Goal: Transaction & Acquisition: Purchase product/service

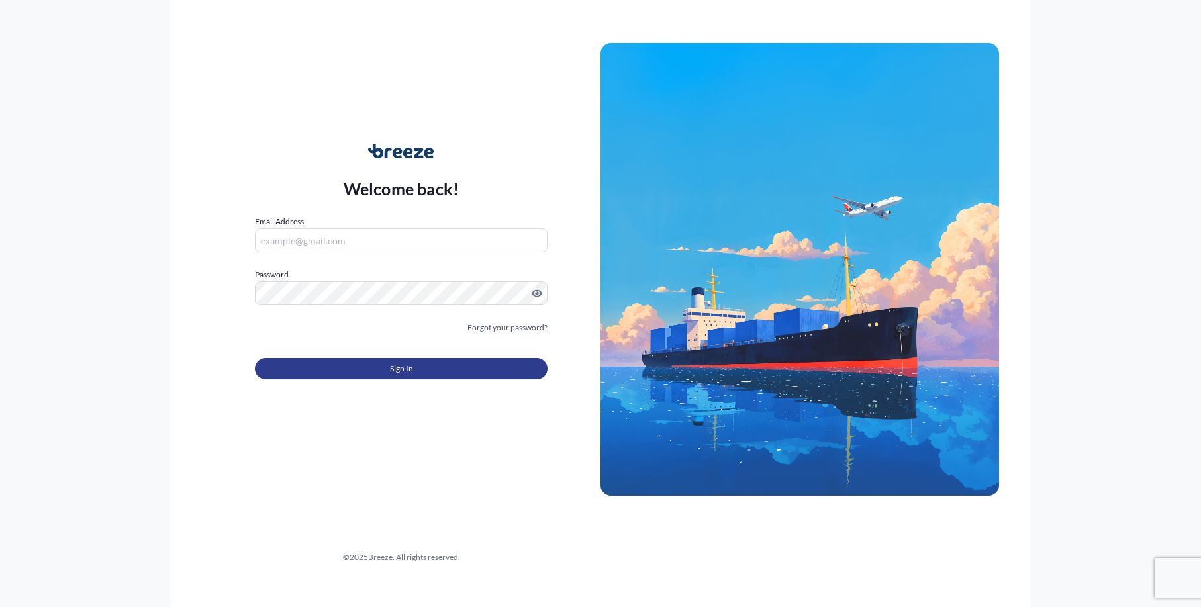
type input "[EMAIL_ADDRESS][DOMAIN_NAME]"
click at [368, 370] on button "Sign In" at bounding box center [401, 368] width 293 height 21
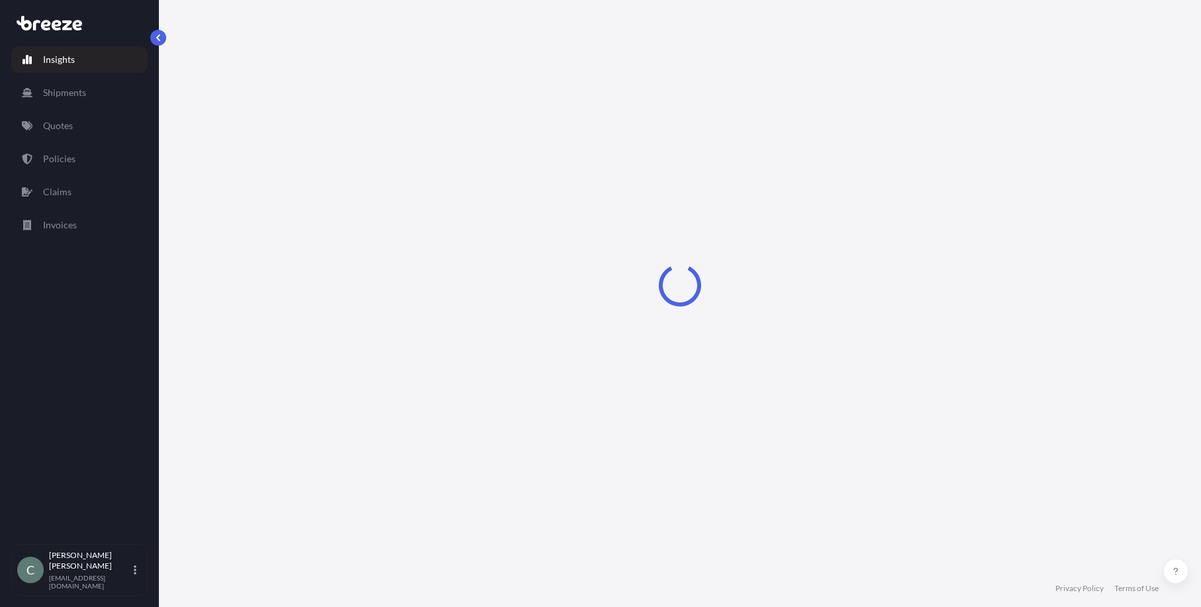
select select "2025"
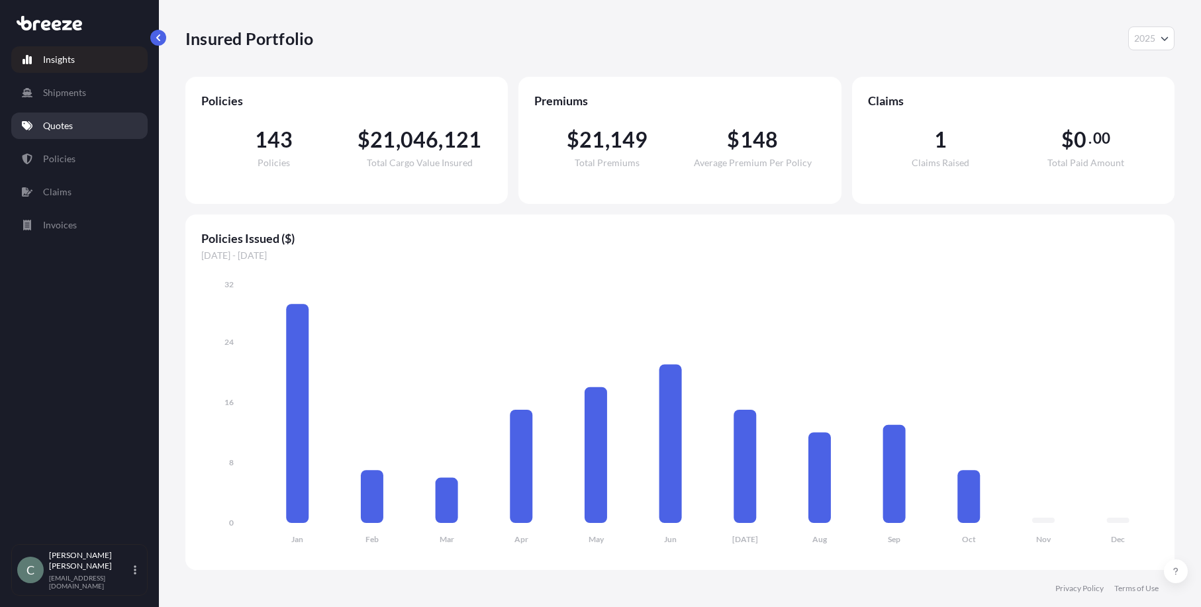
click at [66, 123] on p "Quotes" at bounding box center [58, 125] width 30 height 13
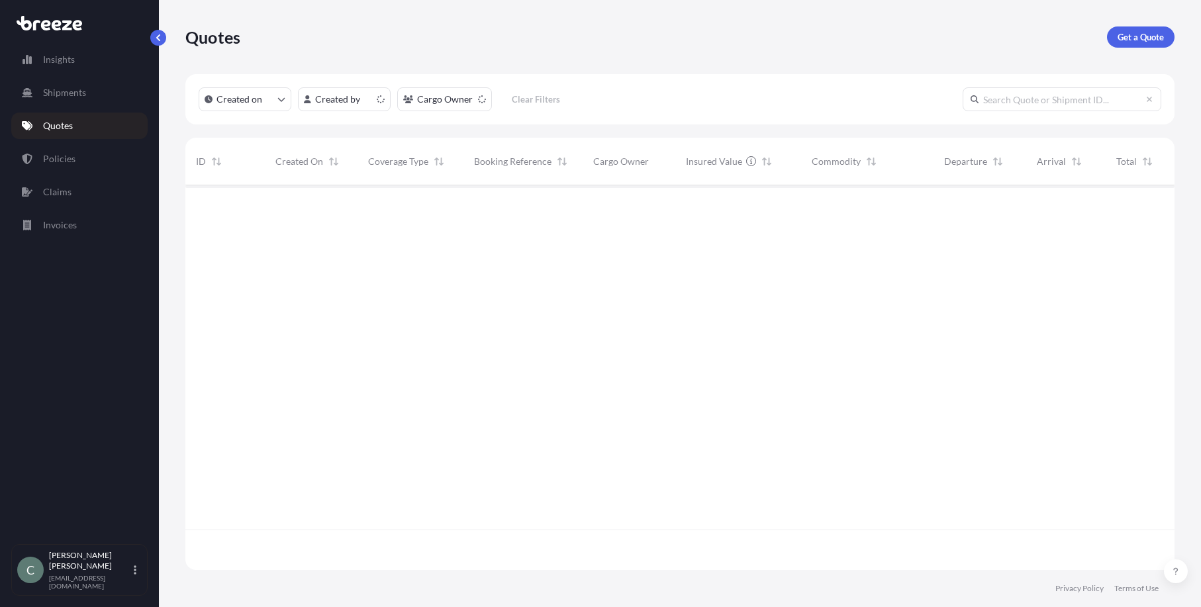
scroll to position [382, 979]
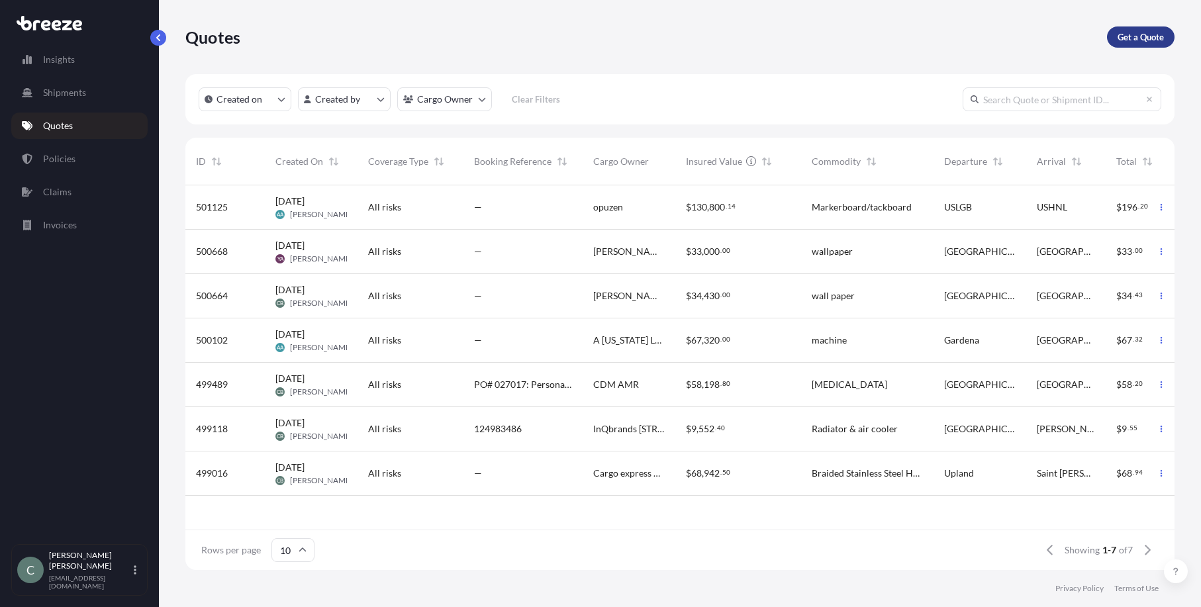
click at [1119, 42] on p "Get a Quote" at bounding box center [1141, 36] width 46 height 13
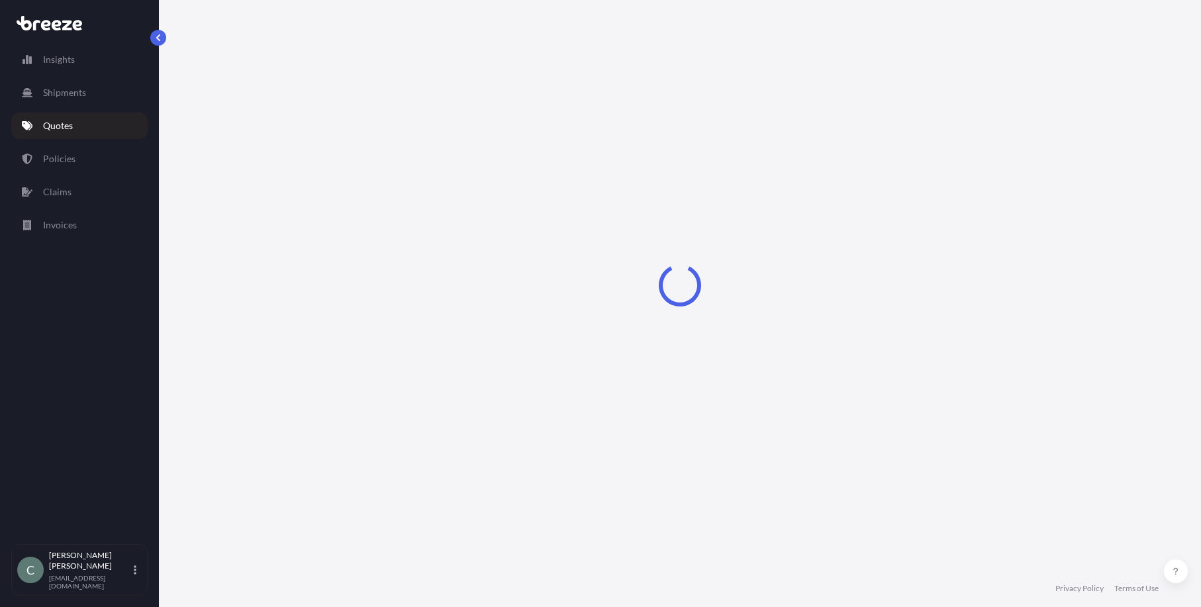
select select "Sea"
select select "1"
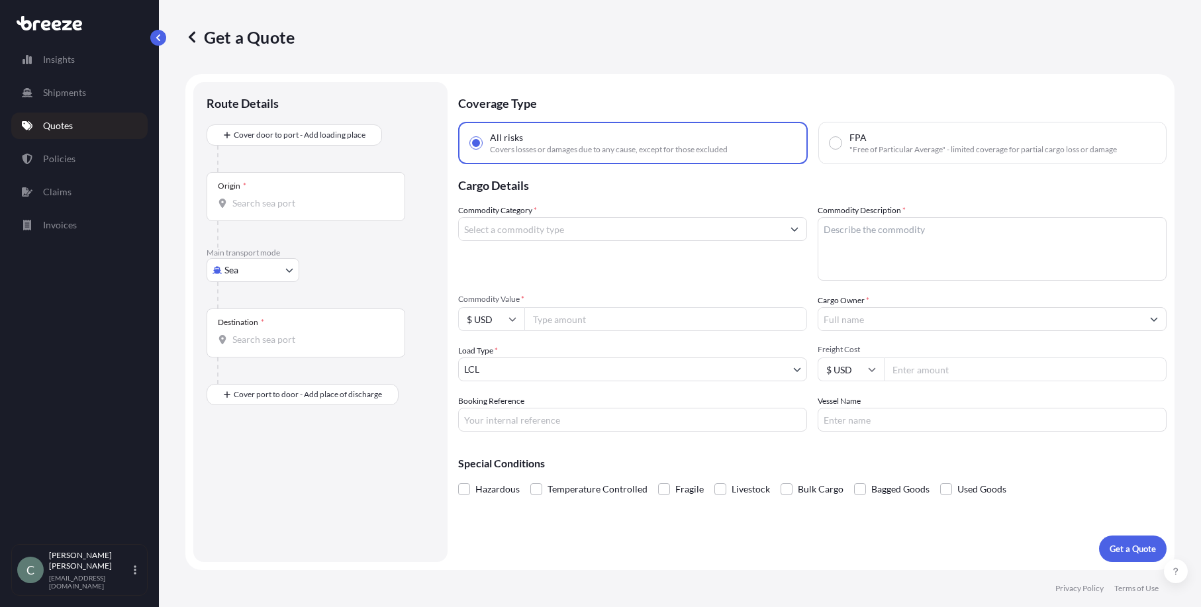
click at [294, 203] on input "Origin *" at bounding box center [310, 203] width 156 height 13
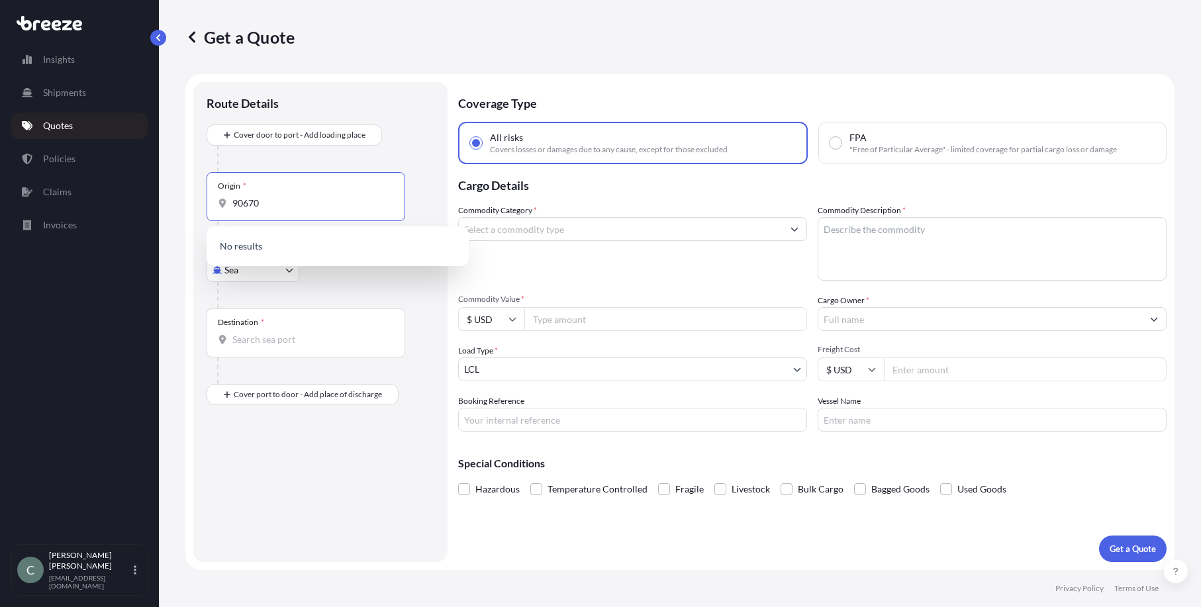
type input "90670"
click at [322, 291] on div at bounding box center [325, 295] width 217 height 26
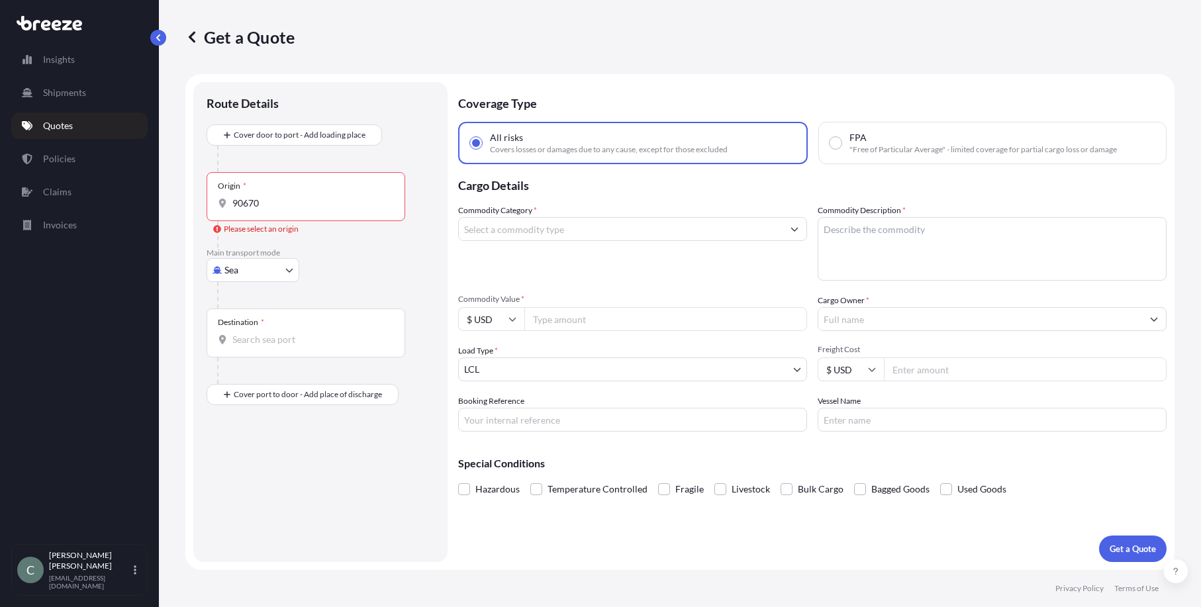
click at [277, 271] on body "0 options available. Insights Shipments Quotes Policies Claims Invoices C [PERS…" at bounding box center [600, 303] width 1201 height 607
click at [252, 350] on span "Road" at bounding box center [242, 352] width 21 height 13
select select "Road"
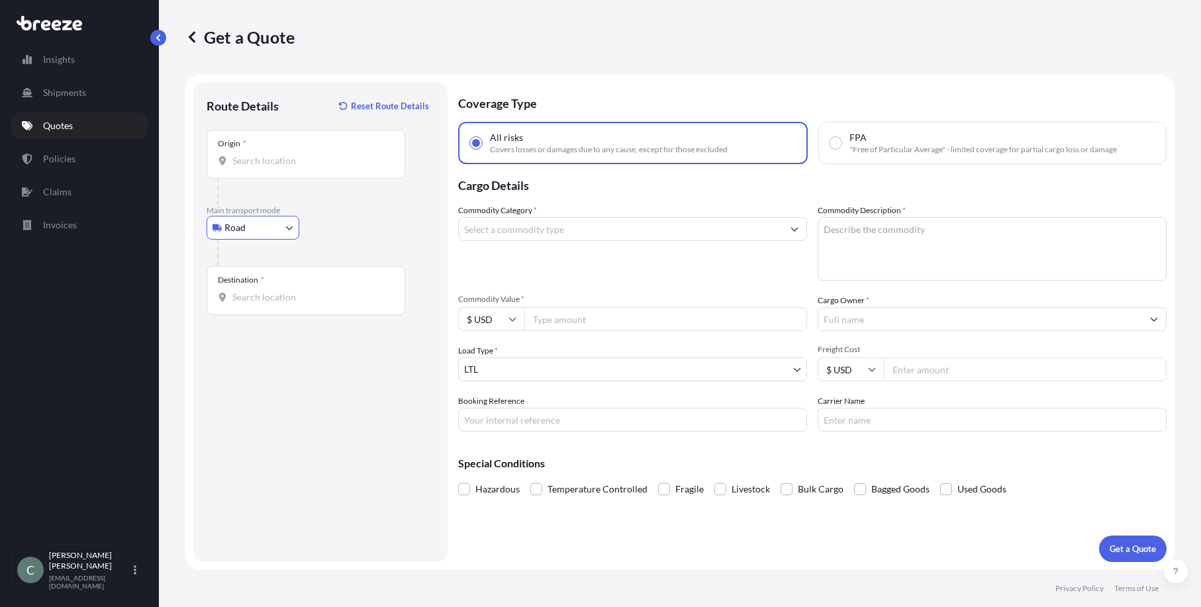
click at [268, 161] on input "Origin *" at bounding box center [310, 160] width 156 height 13
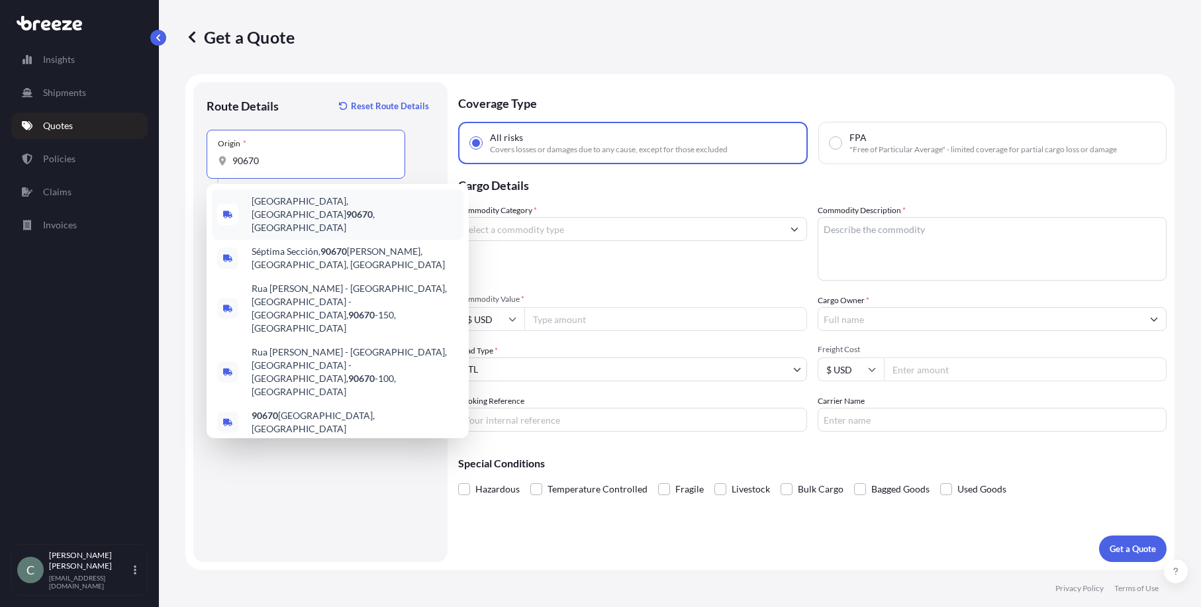
click at [295, 202] on span "[GEOGRAPHIC_DATA] , [GEOGRAPHIC_DATA]" at bounding box center [355, 215] width 207 height 40
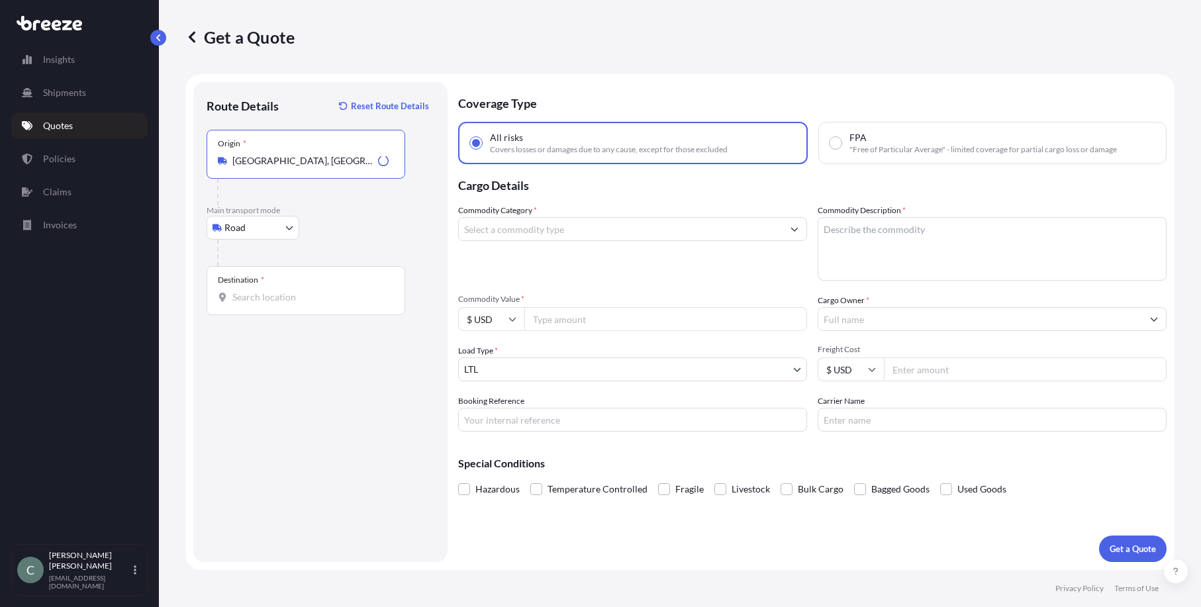
type input "[GEOGRAPHIC_DATA], [GEOGRAPHIC_DATA]"
click at [277, 301] on input "Destination *" at bounding box center [310, 297] width 156 height 13
type input "[GEOGRAPHIC_DATA], [GEOGRAPHIC_DATA]"
click at [622, 233] on input "Commodity Category *" at bounding box center [621, 229] width 324 height 24
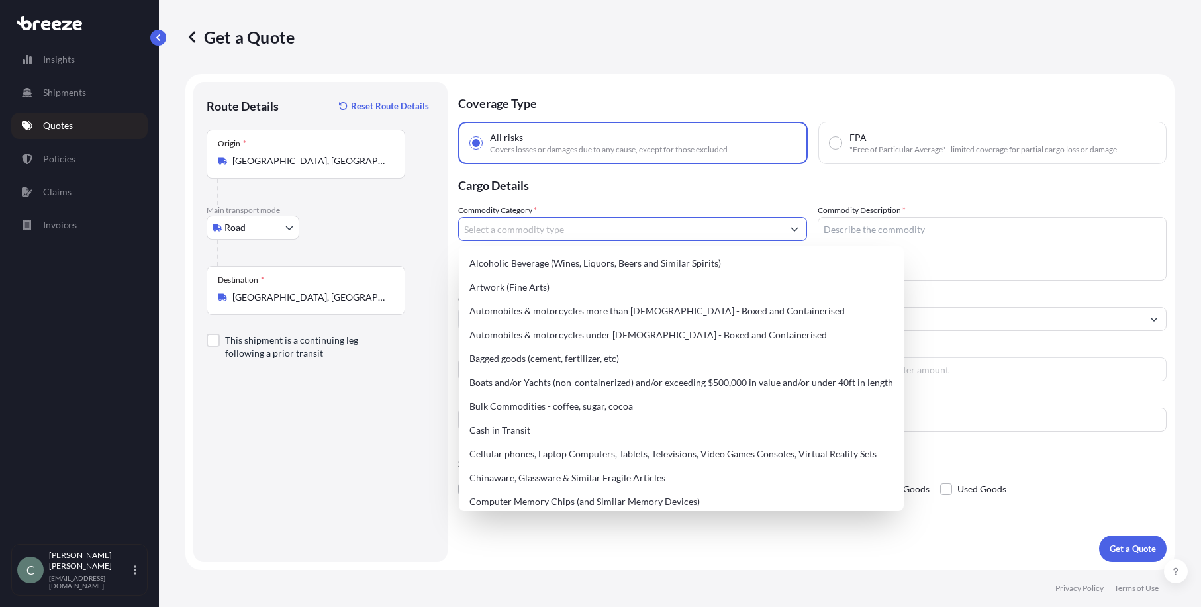
click at [798, 228] on icon "Show suggestions" at bounding box center [794, 230] width 7 height 4
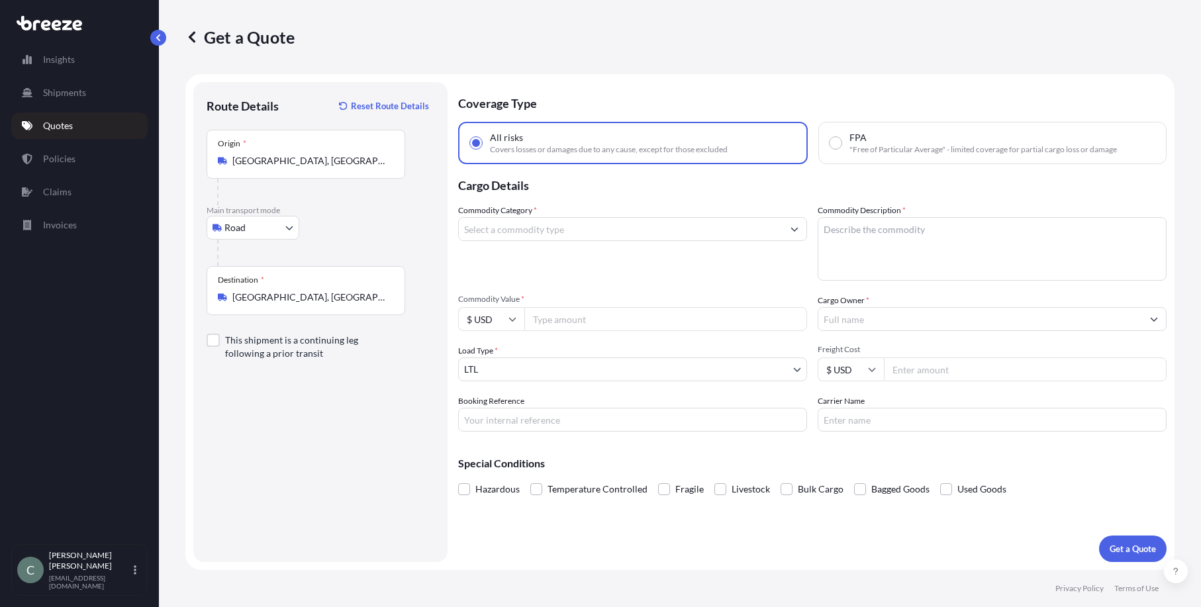
click at [644, 244] on div "Commodity Category *" at bounding box center [632, 242] width 349 height 77
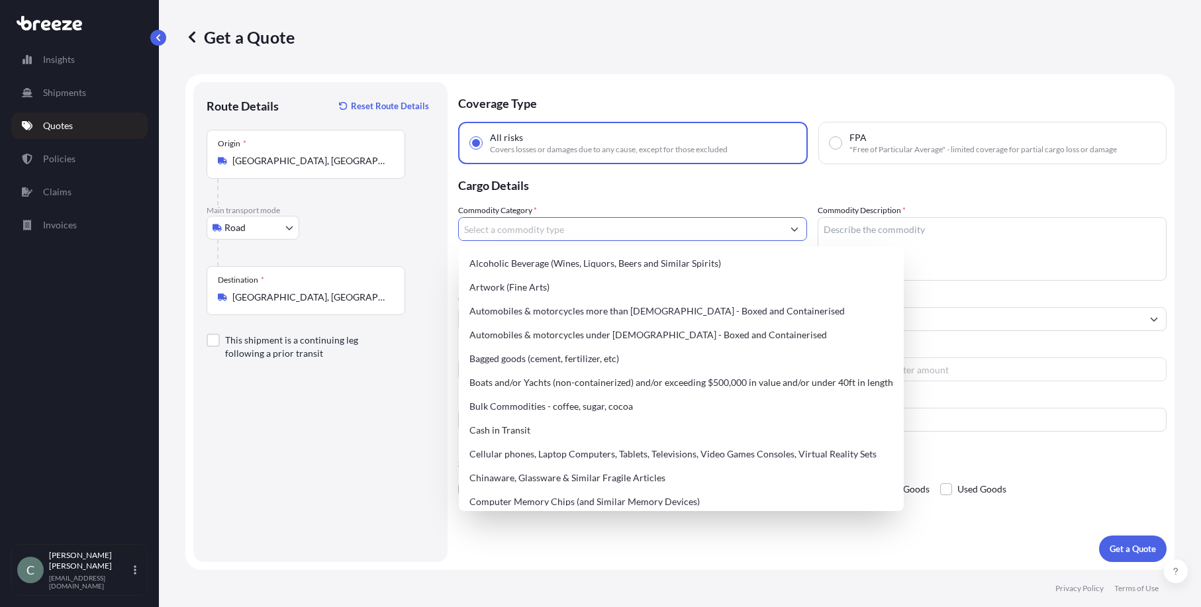
click at [630, 236] on input "Commodity Category *" at bounding box center [621, 229] width 324 height 24
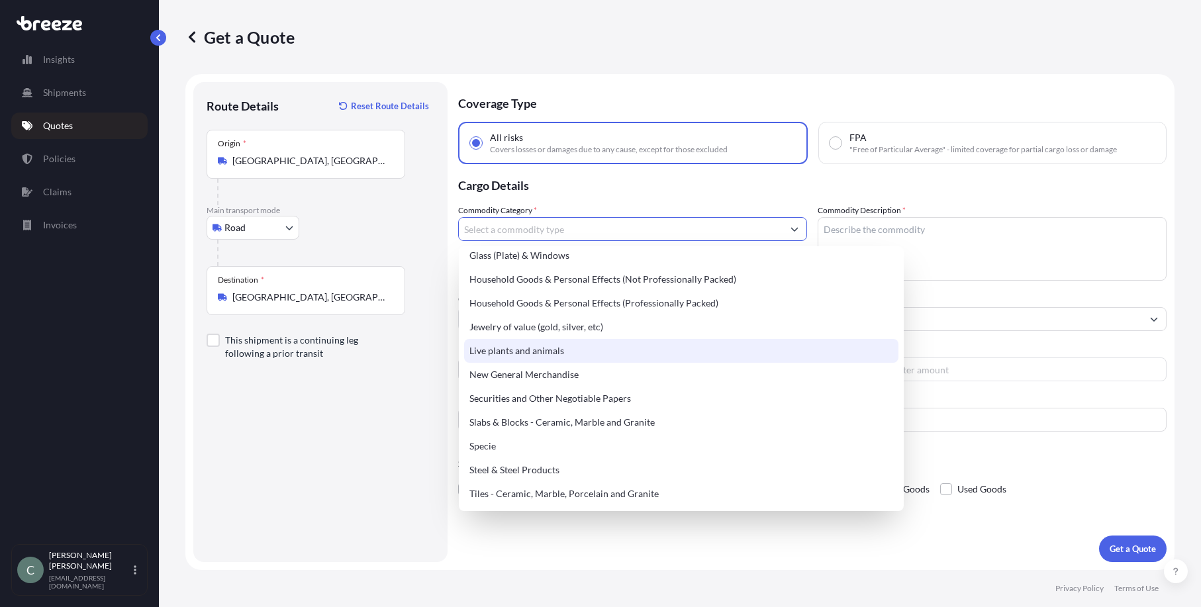
scroll to position [358, 0]
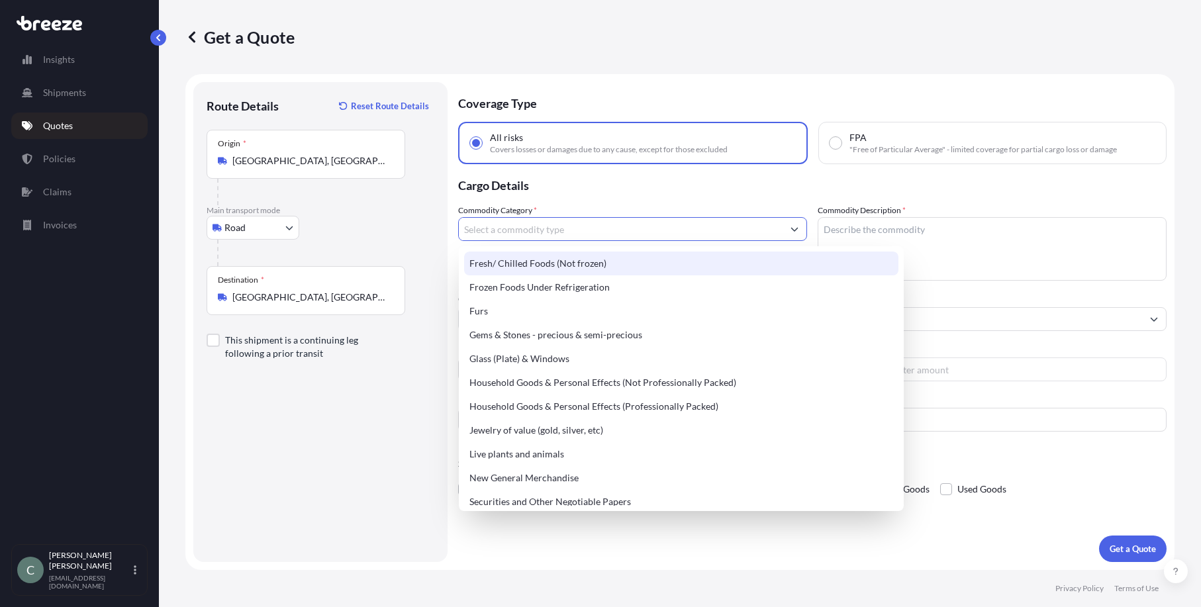
click at [556, 228] on input "Commodity Category *" at bounding box center [621, 229] width 324 height 24
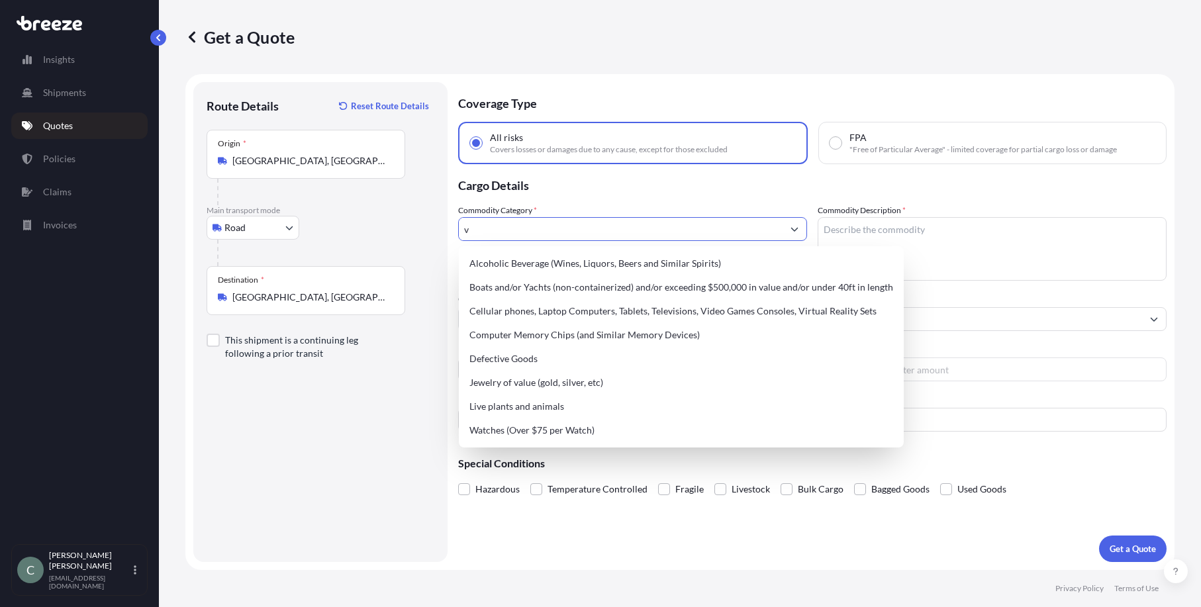
scroll to position [0, 0]
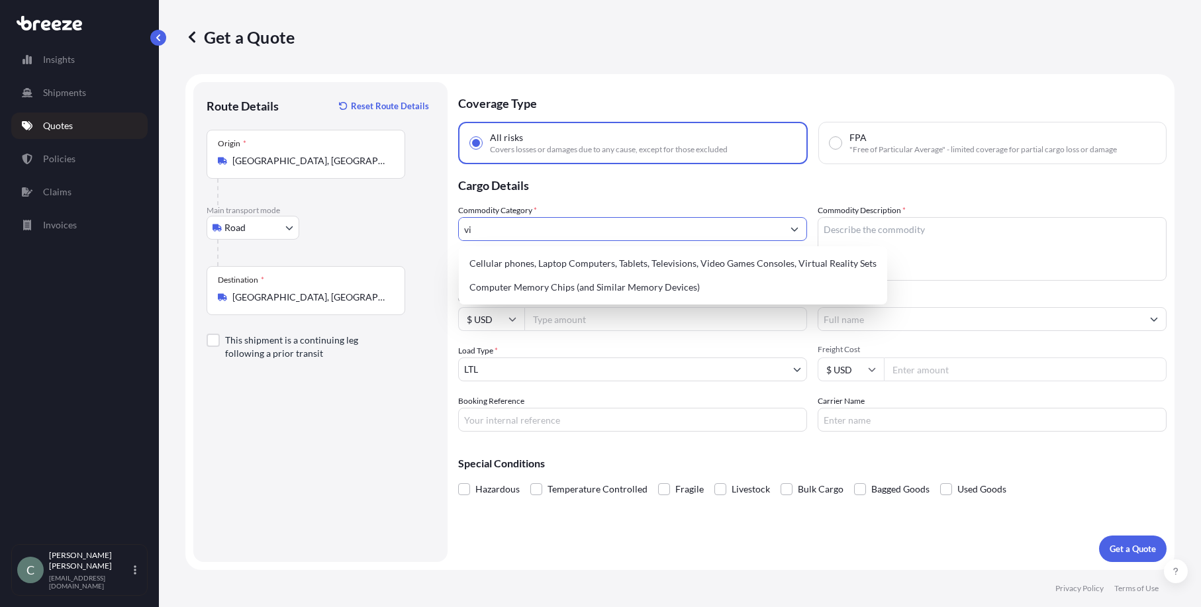
type input "v"
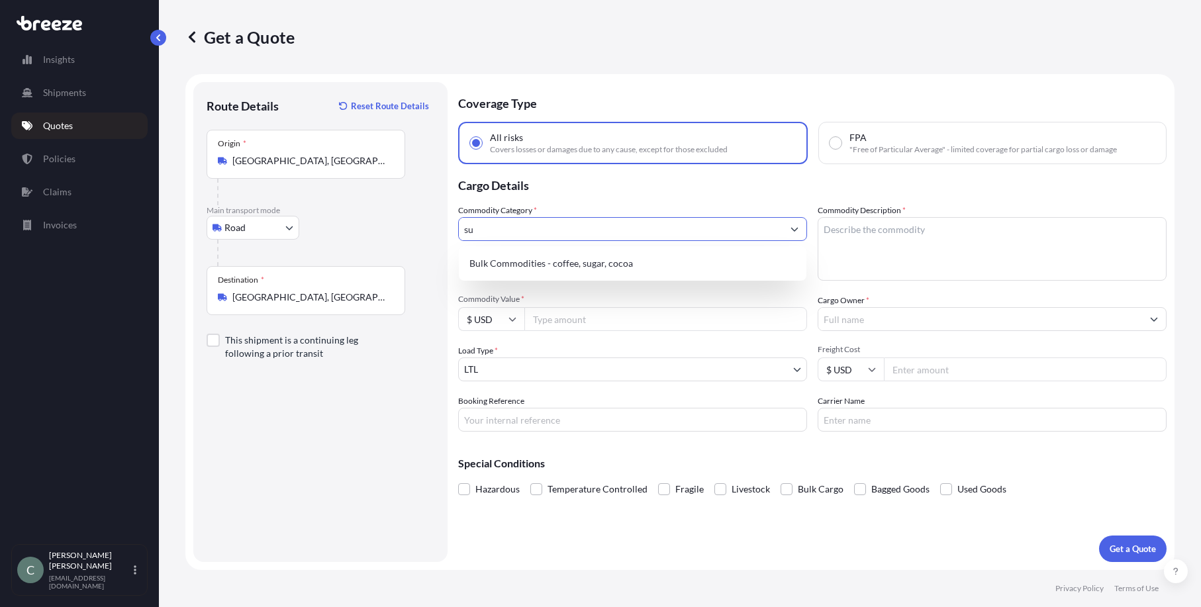
type input "s"
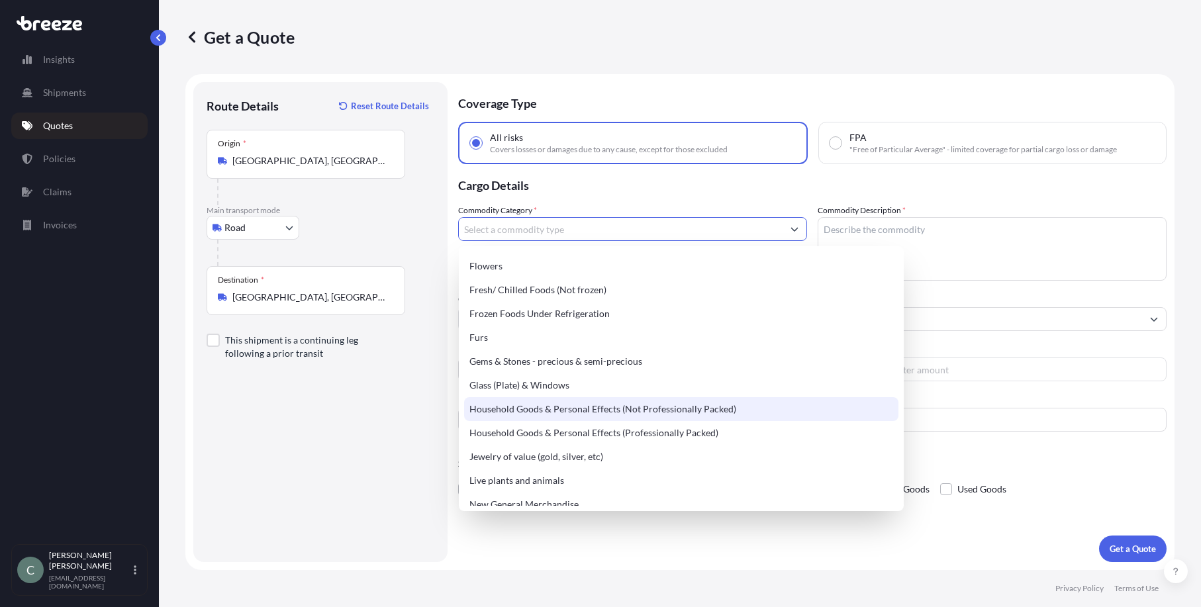
scroll to position [397, 0]
